Goal: Check status: Check status

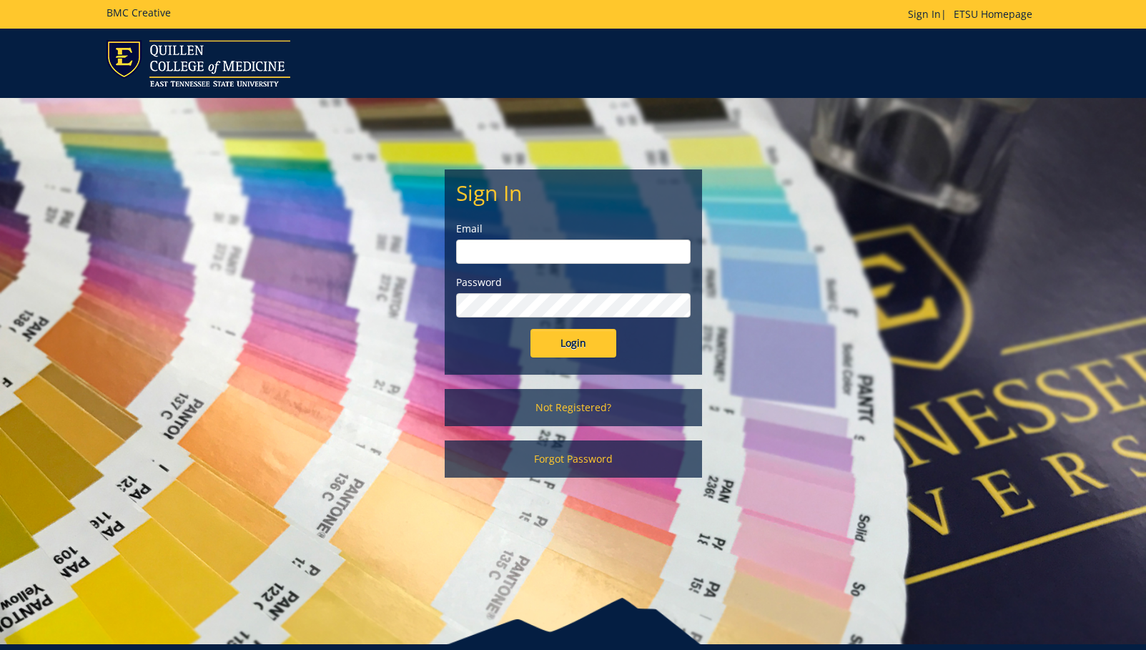
type input "[EMAIL_ADDRESS][DOMAIN_NAME]"
click at [567, 345] on input "Login" at bounding box center [573, 343] width 86 height 29
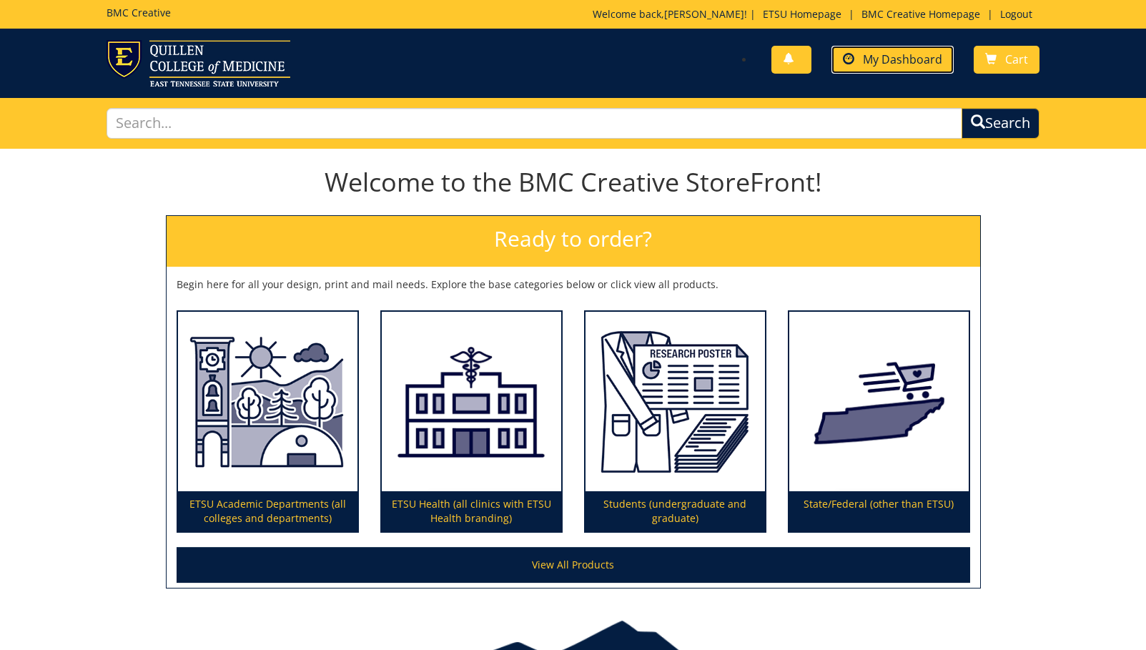
click at [858, 67] on link "My Dashboard" at bounding box center [892, 60] width 122 height 28
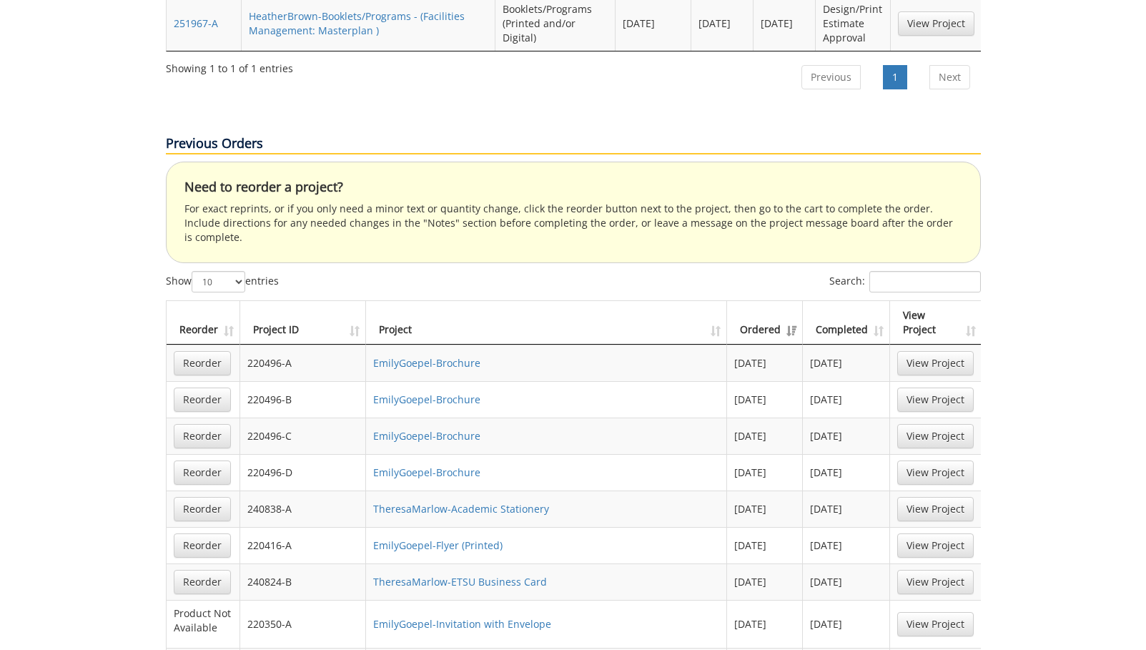
scroll to position [643, 0]
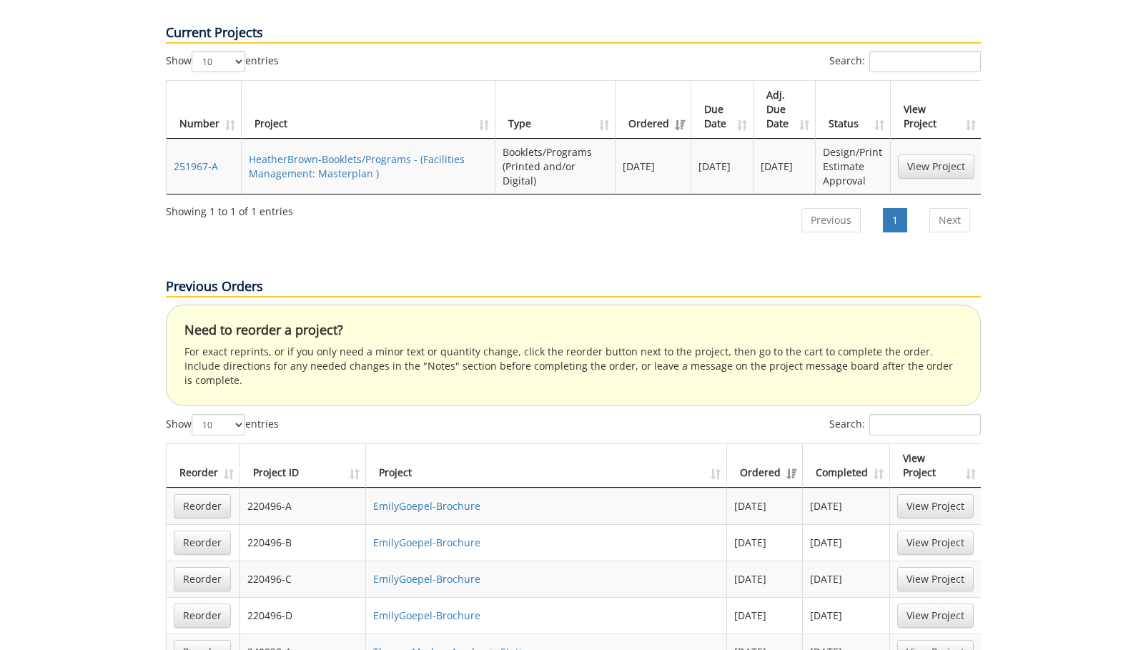
click at [772, 444] on th "Ordered" at bounding box center [765, 466] width 76 height 44
click at [774, 444] on th "Ordered" at bounding box center [765, 466] width 76 height 44
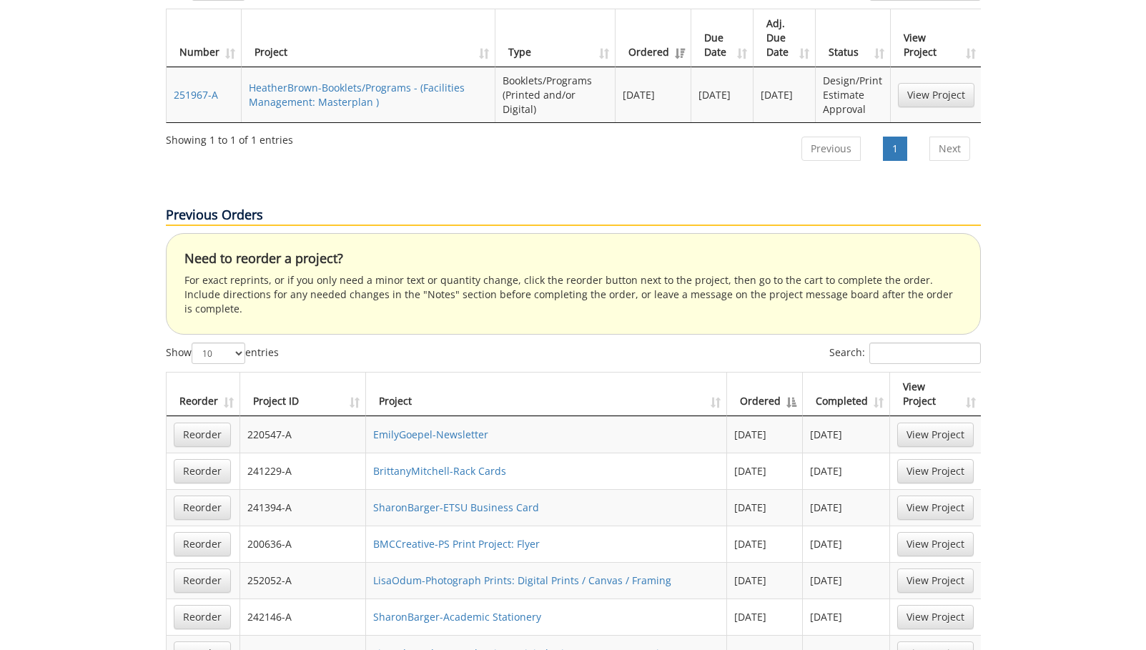
scroll to position [786, 0]
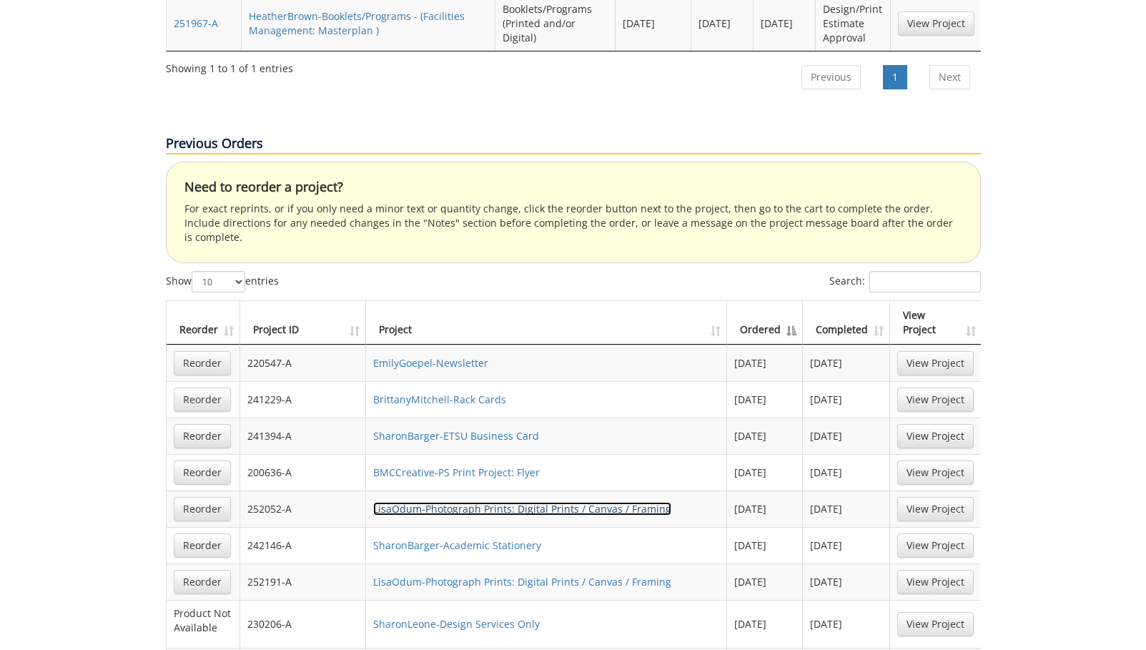
click at [490, 502] on link "LisaOdum-Photograph Prints: Digital Prints / Canvas / Framing" at bounding box center [522, 509] width 298 height 14
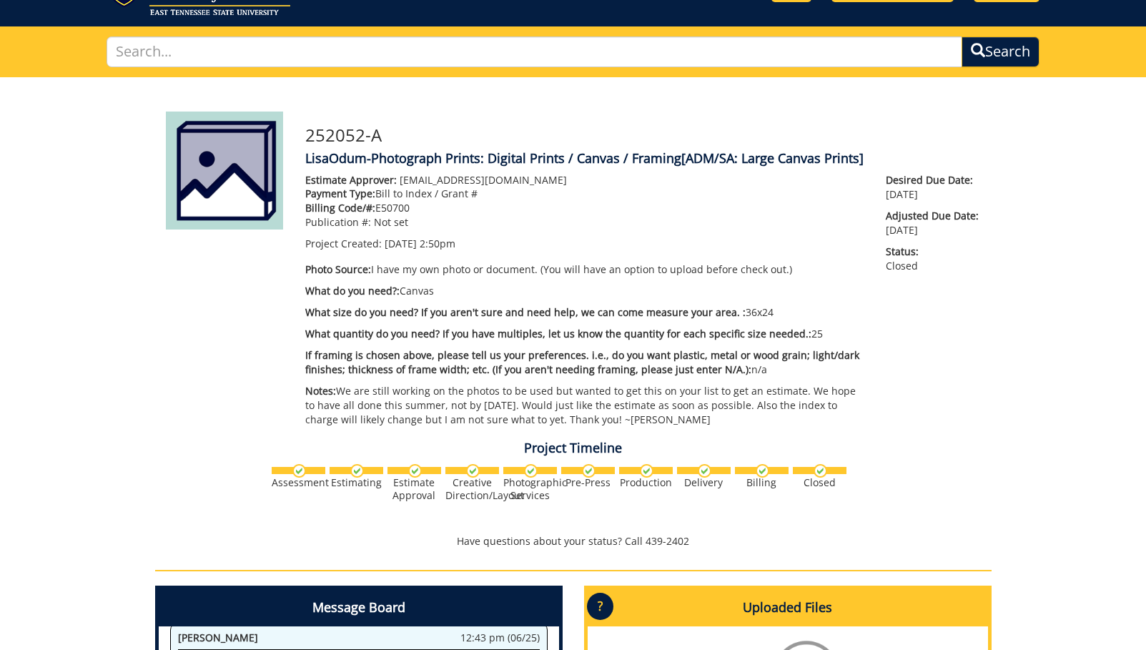
scroll to position [214, 0]
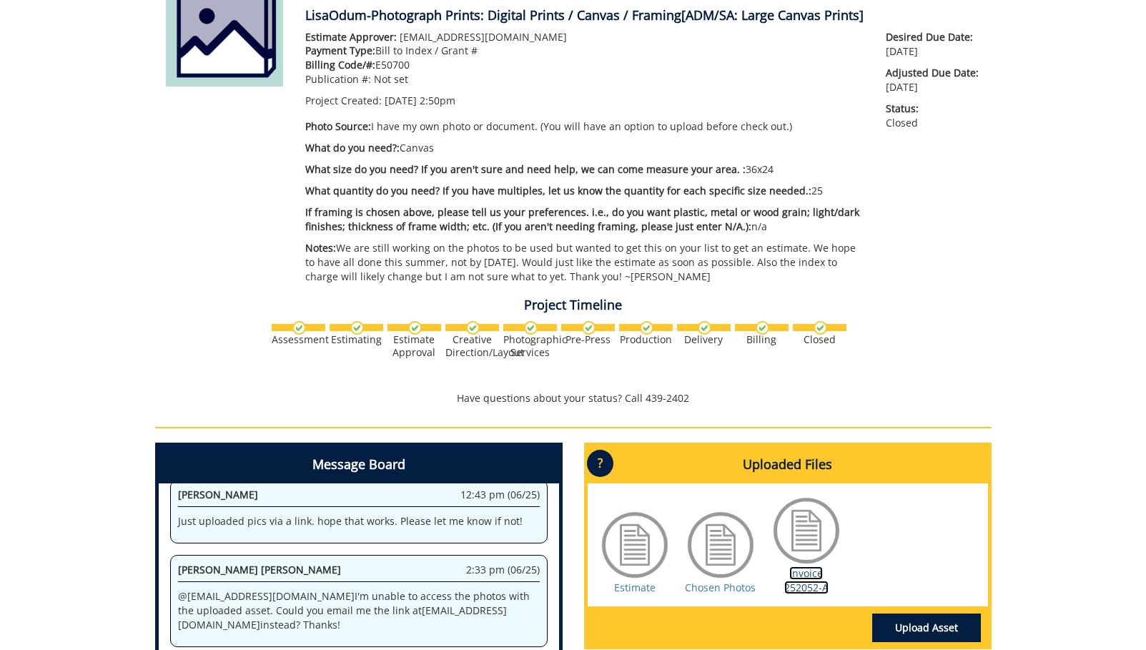
click at [802, 582] on link "Invoice 252052-A" at bounding box center [806, 580] width 44 height 28
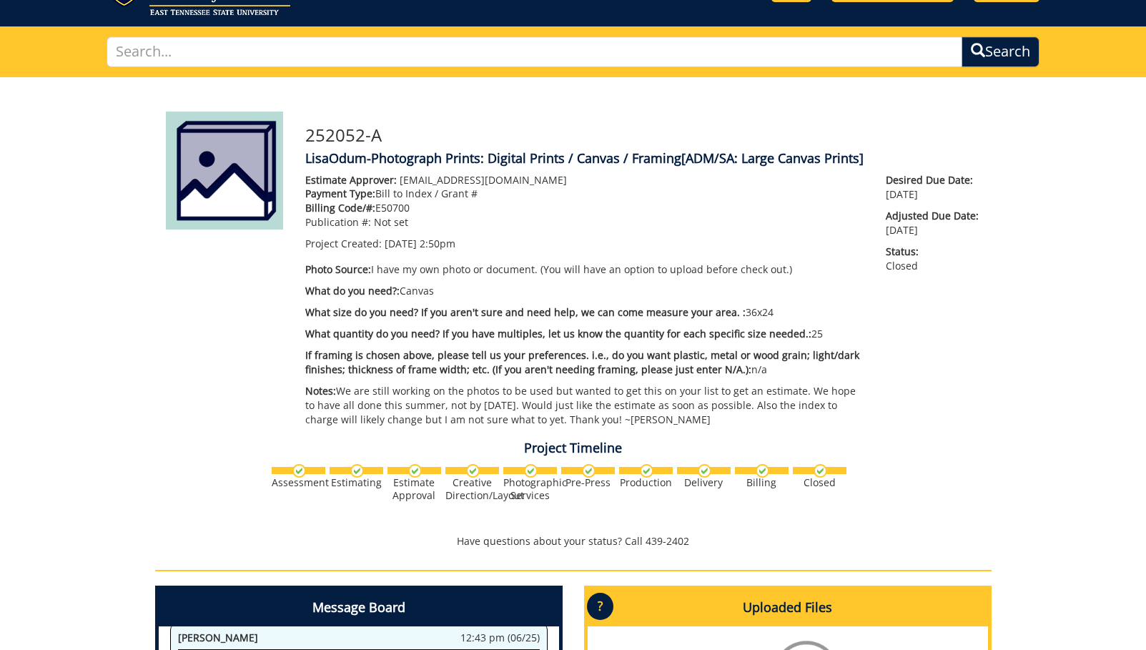
scroll to position [0, 0]
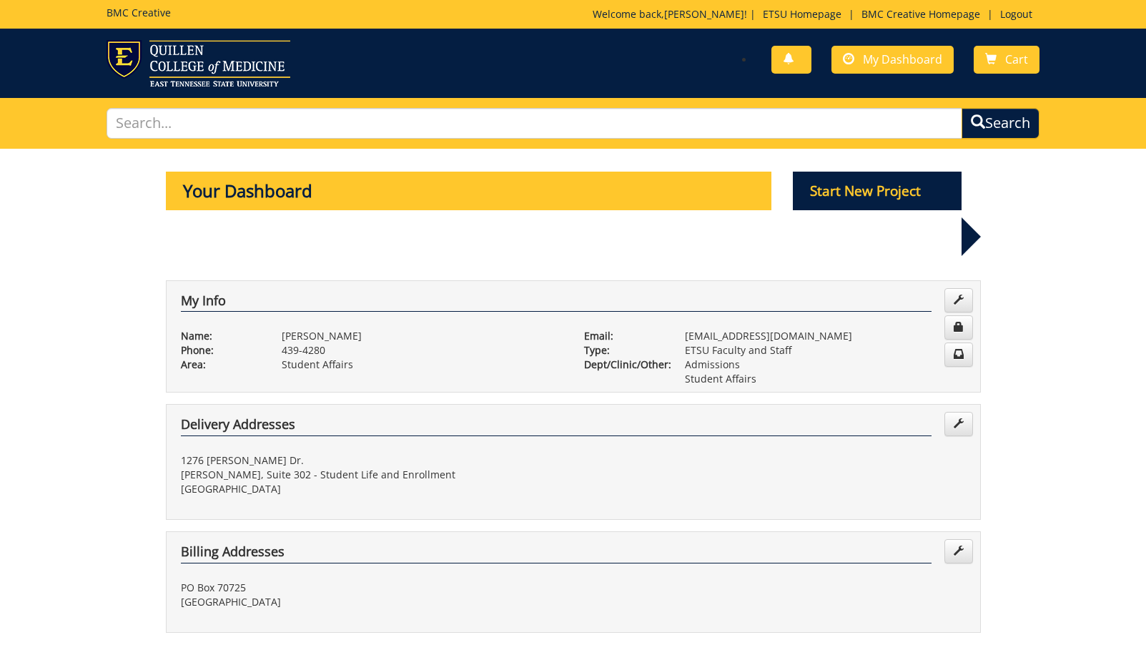
scroll to position [786, 0]
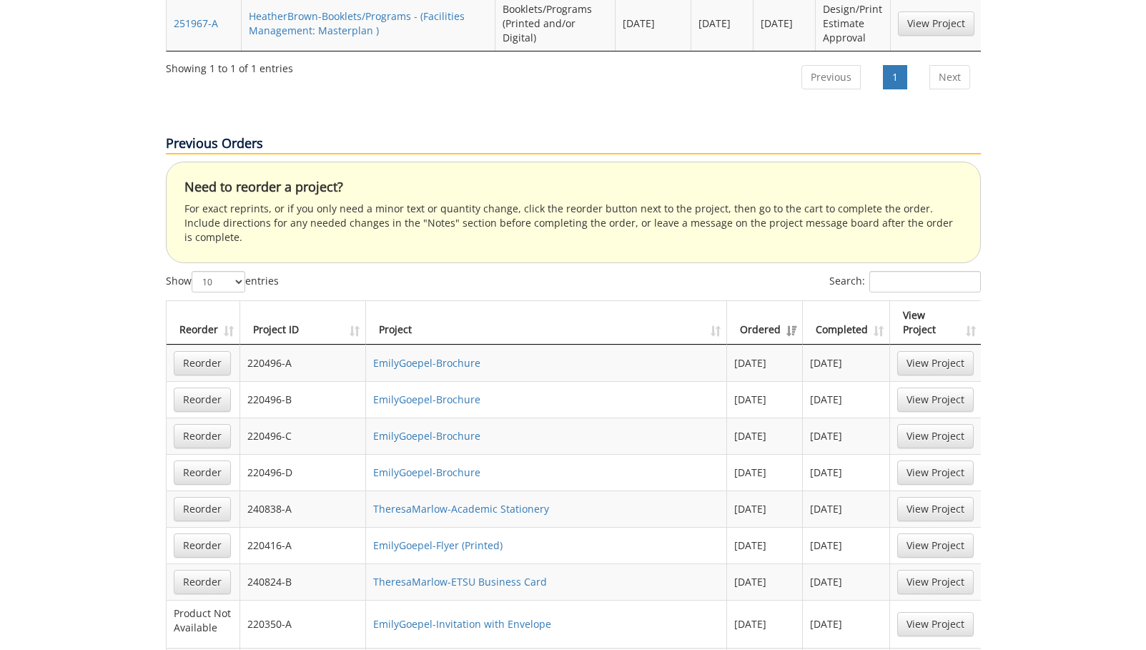
click at [765, 301] on th "Ordered" at bounding box center [765, 323] width 76 height 44
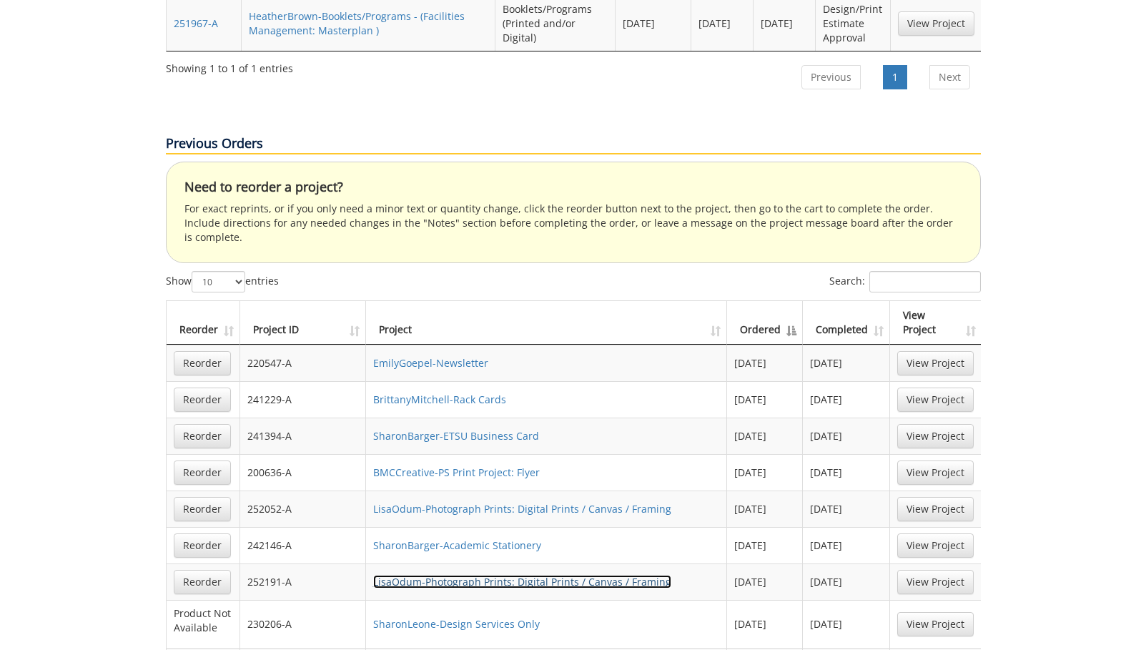
click at [523, 575] on link "LisaOdum-Photograph Prints: Digital Prints / Canvas / Framing" at bounding box center [522, 582] width 298 height 14
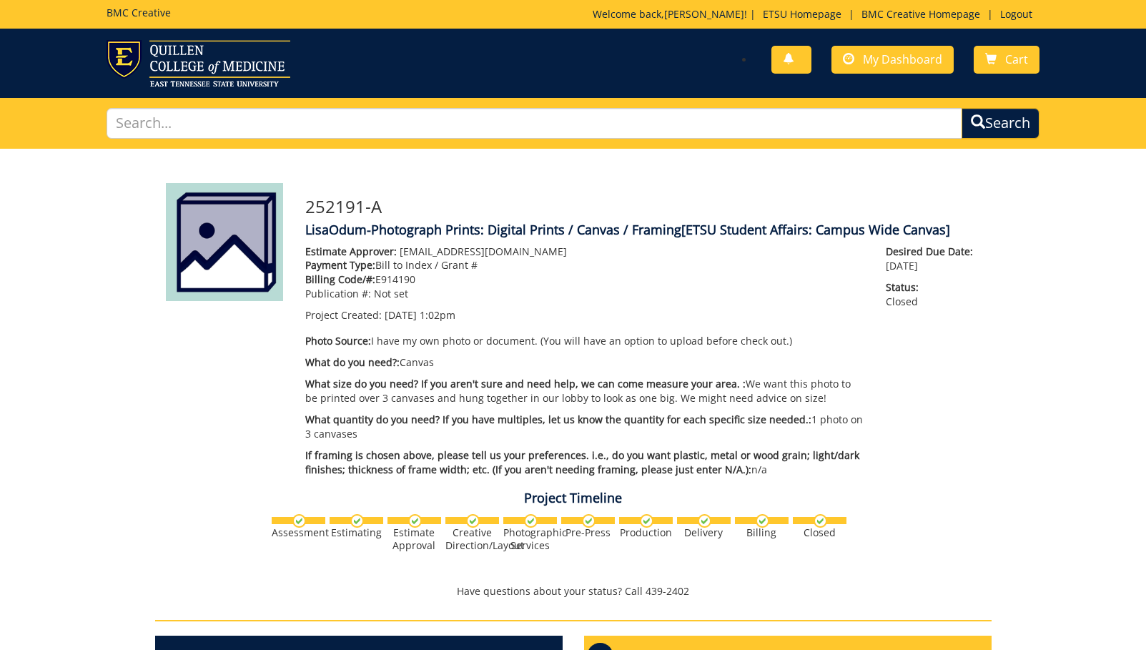
scroll to position [357, 0]
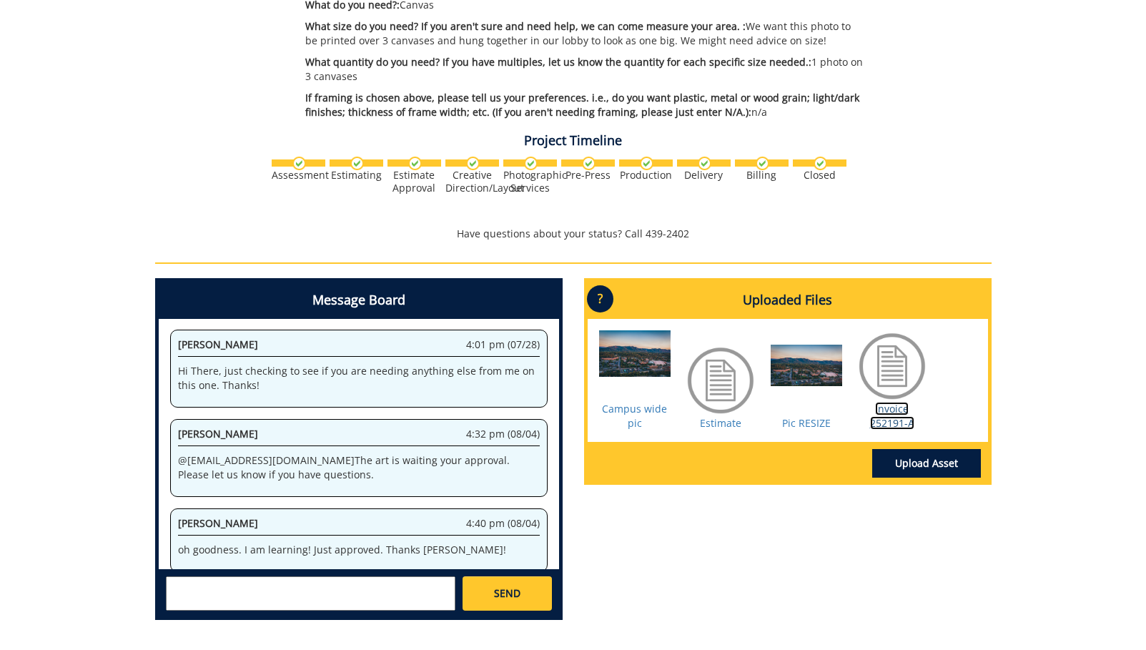
click at [883, 417] on link "Invoice 252191-A" at bounding box center [892, 416] width 44 height 28
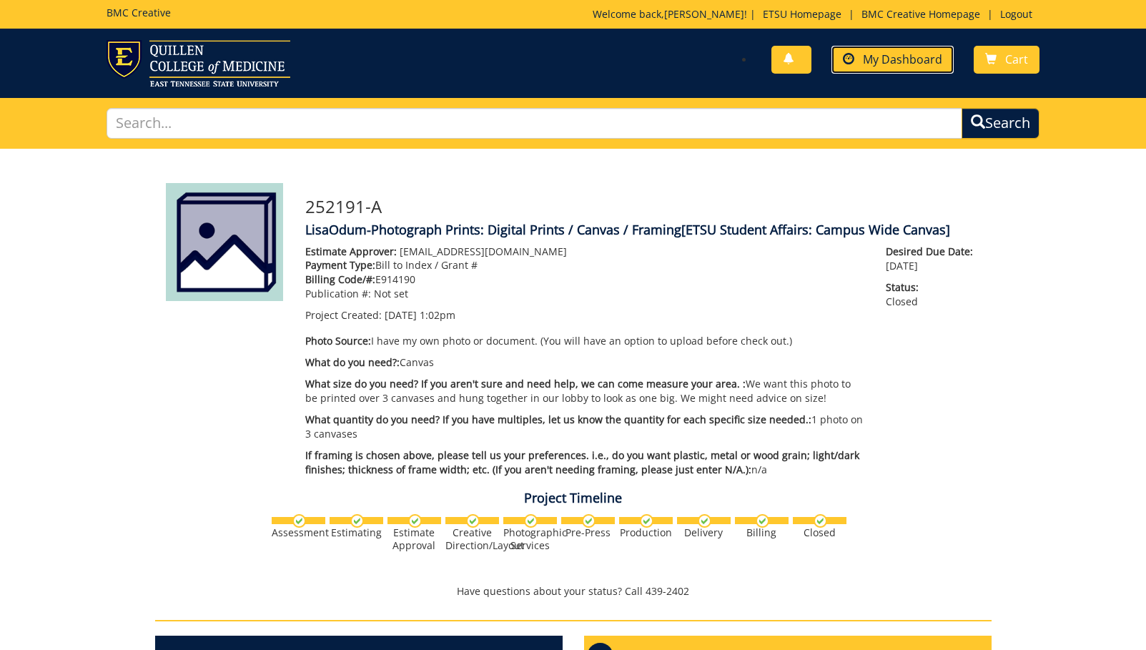
click at [903, 64] on span "My Dashboard" at bounding box center [902, 59] width 79 height 16
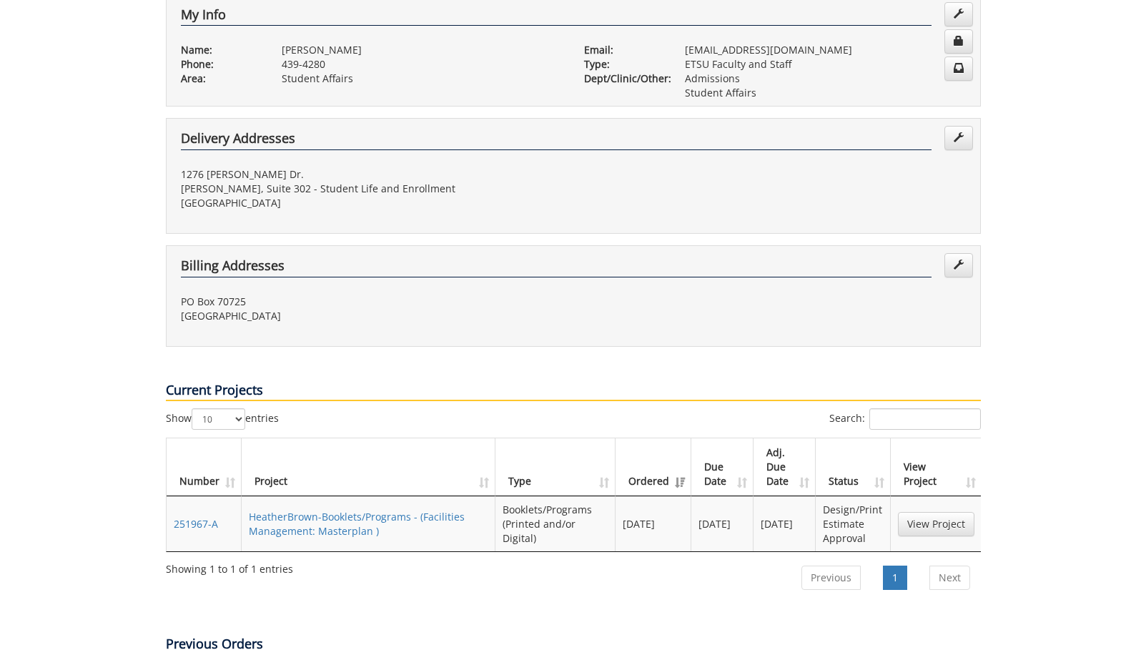
scroll to position [429, 0]
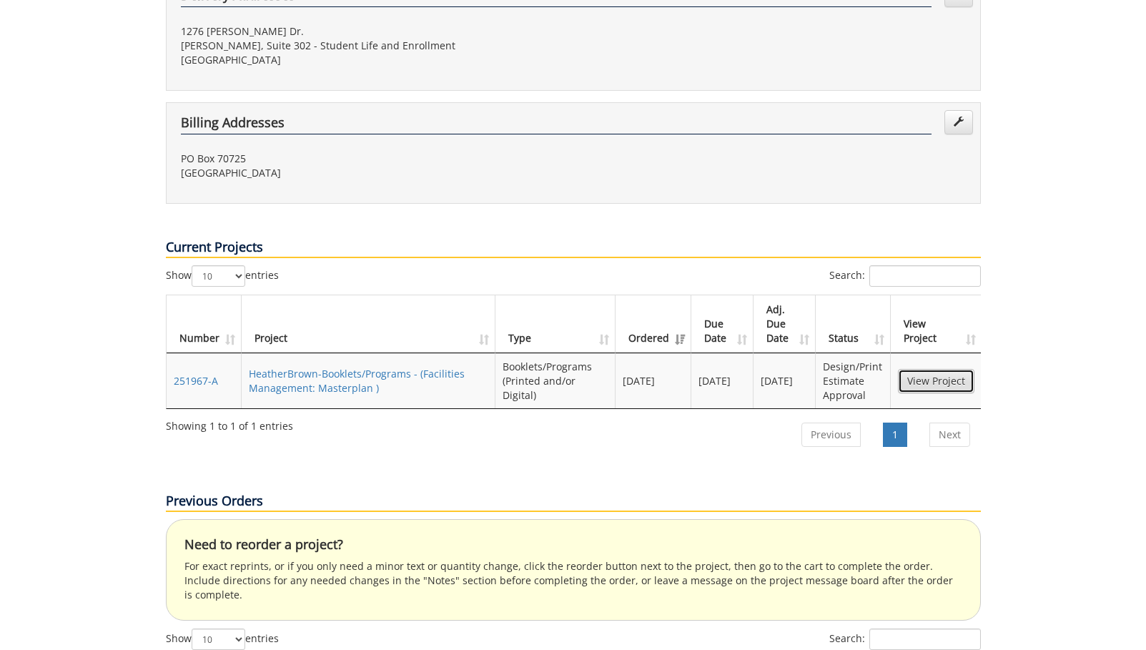
click at [924, 369] on link "View Project" at bounding box center [936, 381] width 76 height 24
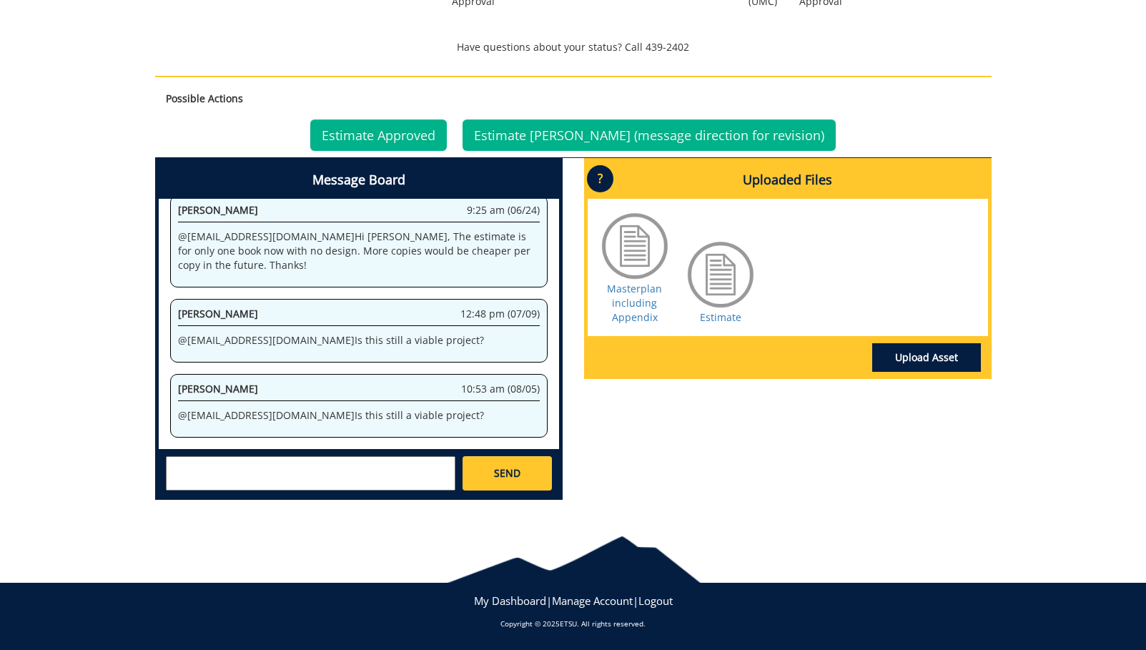
scroll to position [1866, 0]
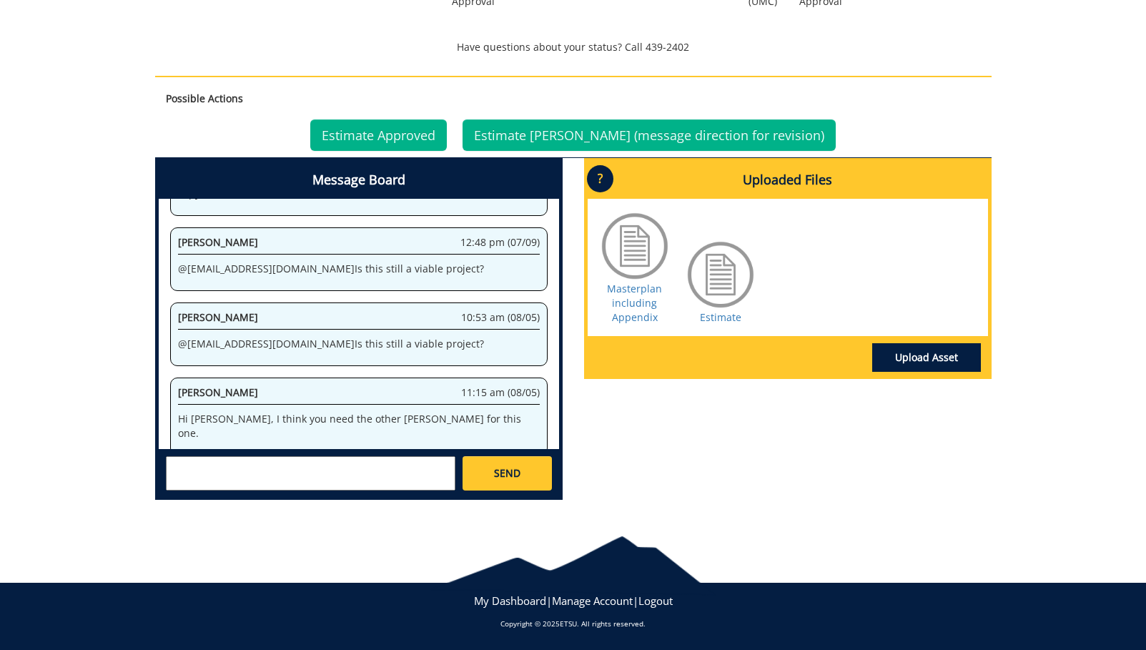
click at [812, 413] on div "Message Board System 11:03 am (05/09) Welcome to the Project Messenger. All mes…" at bounding box center [573, 334] width 858 height 353
